Goal: Task Accomplishment & Management: Manage account settings

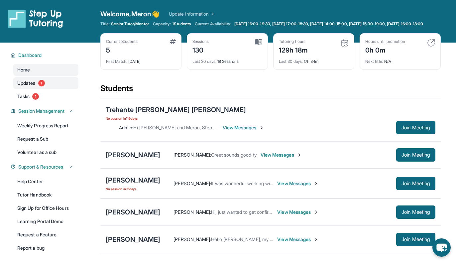
click at [49, 89] on link "Updates 1" at bounding box center [45, 83] width 65 height 12
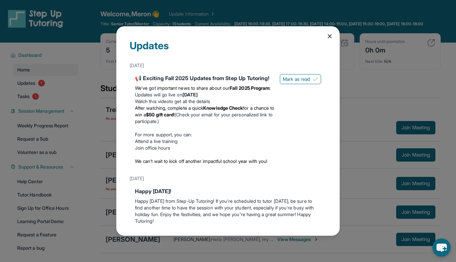
click at [198, 97] on strong "[DATE]" at bounding box center [189, 95] width 15 height 6
click at [177, 98] on li "Updates will go live [DATE][DATE]" at bounding box center [205, 94] width 140 height 7
click at [204, 118] on li "After watching, complete a quick Knowledge Check for a chance to win a $50 gift…" at bounding box center [205, 115] width 140 height 20
click at [183, 111] on span "After watching, complete a quick" at bounding box center [169, 108] width 68 height 6
click at [333, 37] on icon at bounding box center [329, 36] width 7 height 7
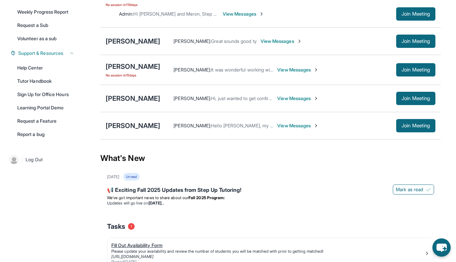
scroll to position [113, 0]
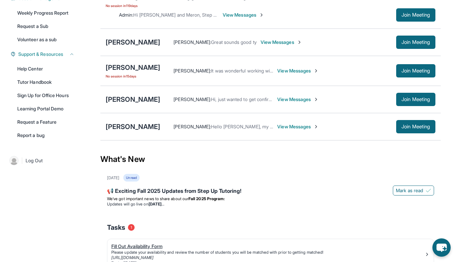
click at [148, 243] on div "Fill Out Availability Form" at bounding box center [267, 246] width 313 height 7
click at [126, 123] on div "[PERSON_NAME]" at bounding box center [133, 126] width 55 height 9
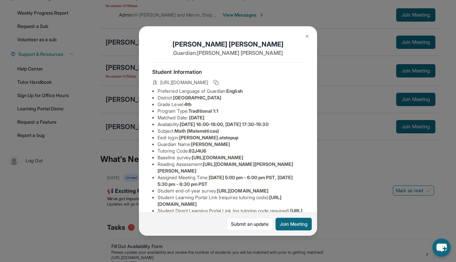
click at [307, 37] on img at bounding box center [306, 36] width 5 height 5
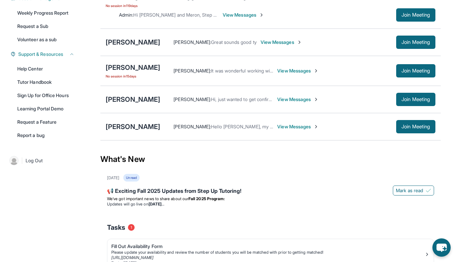
scroll to position [0, 0]
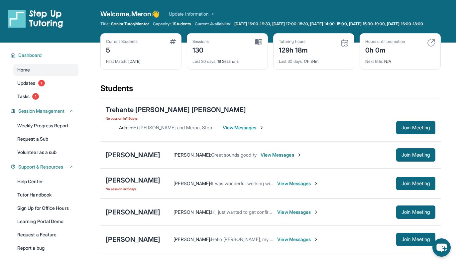
click at [160, 237] on div "[PERSON_NAME] : Hello [PERSON_NAME], my name is [PERSON_NAME]. I am [PERSON_NAM…" at bounding box center [297, 239] width 275 height 13
click at [128, 235] on div "[PERSON_NAME]" at bounding box center [133, 239] width 55 height 9
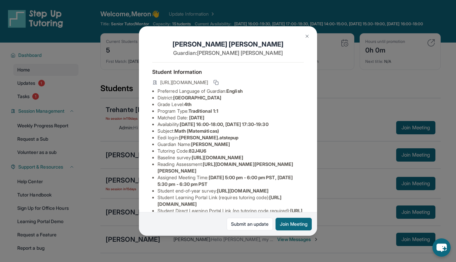
click at [307, 36] on img at bounding box center [306, 36] width 5 height 5
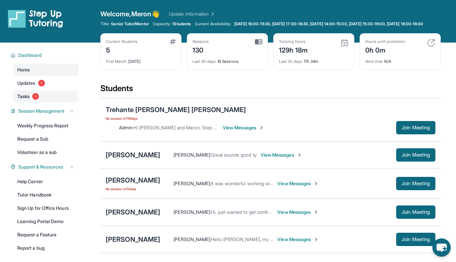
click at [47, 102] on link "Tasks 1" at bounding box center [45, 96] width 65 height 12
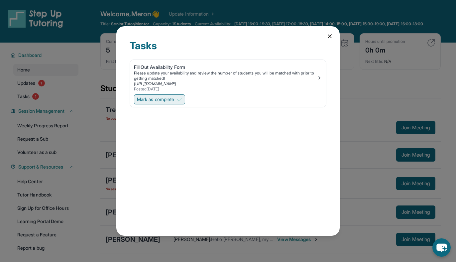
click at [174, 101] on span "Mark as complete" at bounding box center [155, 99] width 37 height 7
click at [330, 35] on icon at bounding box center [329, 36] width 3 height 3
